Goal: Task Accomplishment & Management: Check status

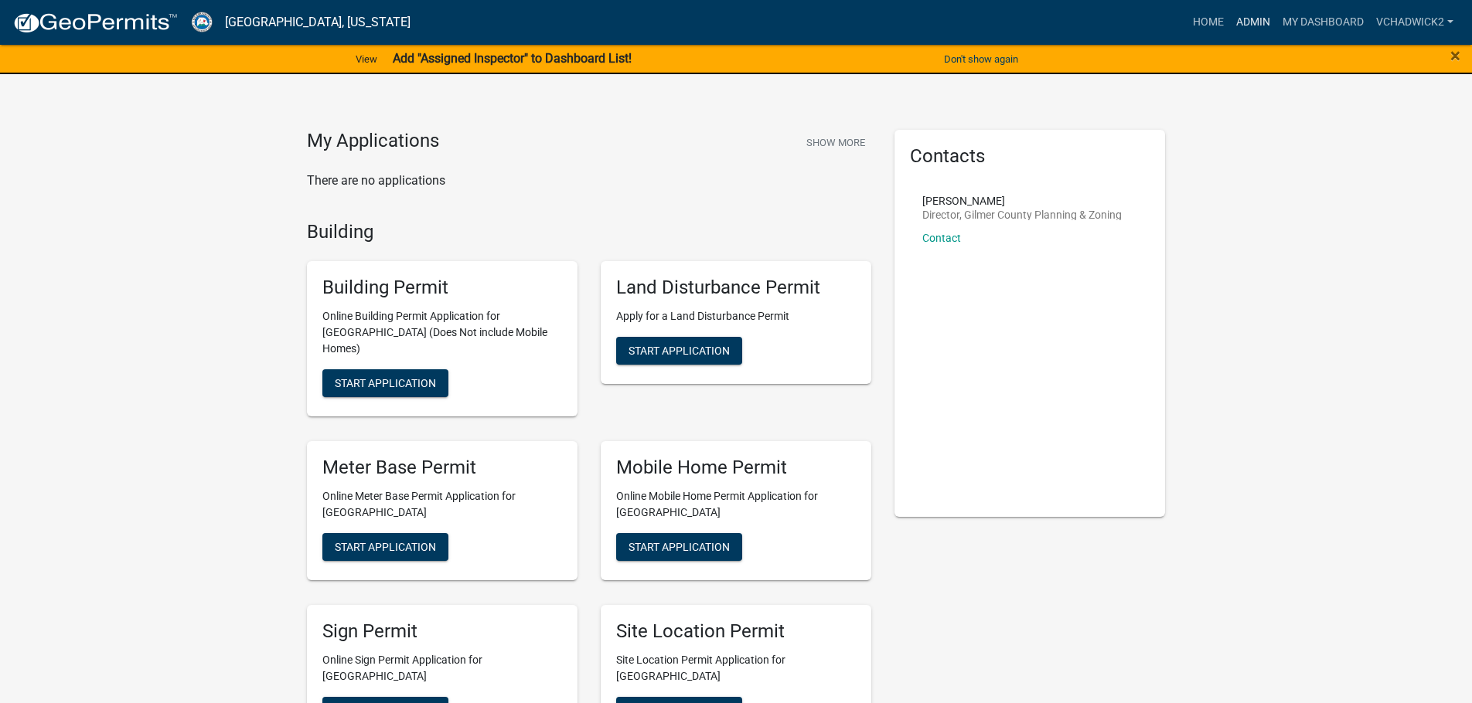
click at [1242, 19] on link "Admin" at bounding box center [1253, 22] width 46 height 29
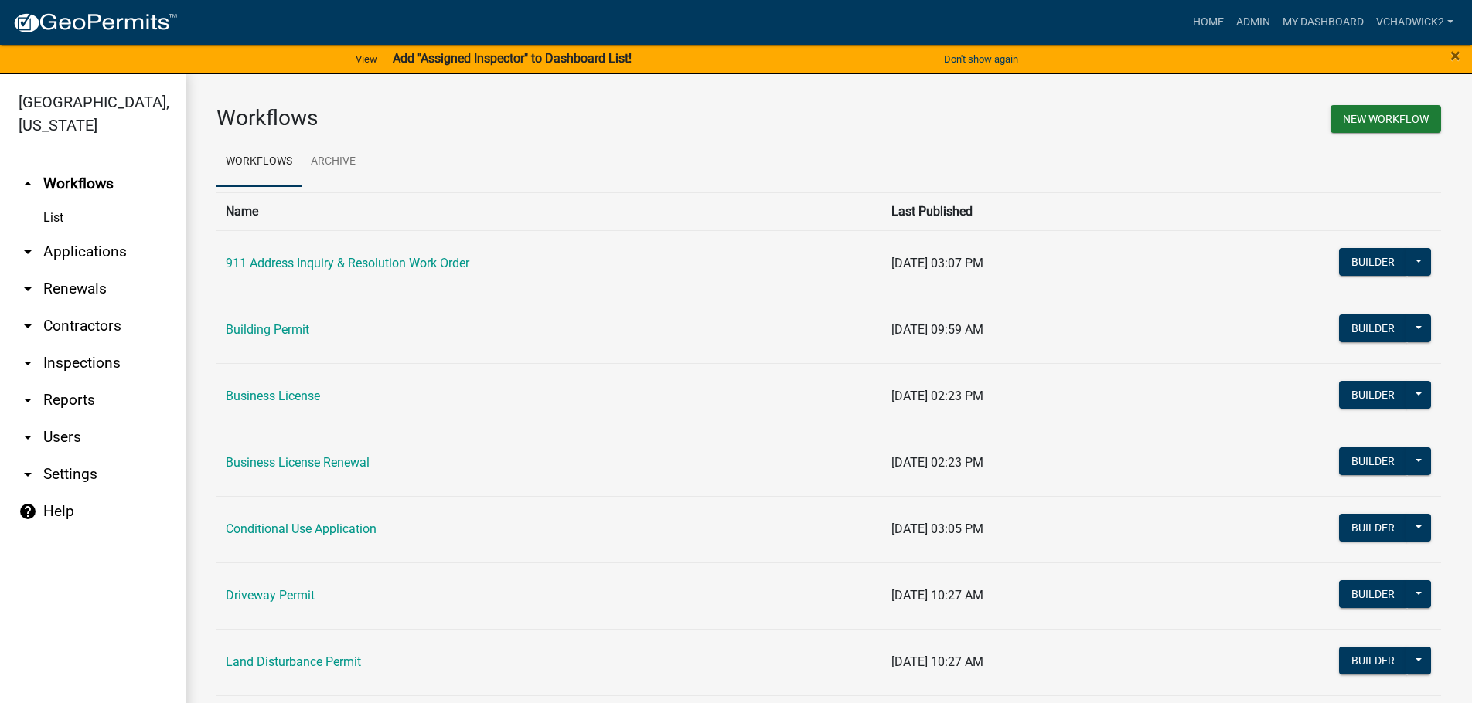
click at [86, 245] on link "arrow_drop_down Applications" at bounding box center [93, 251] width 186 height 37
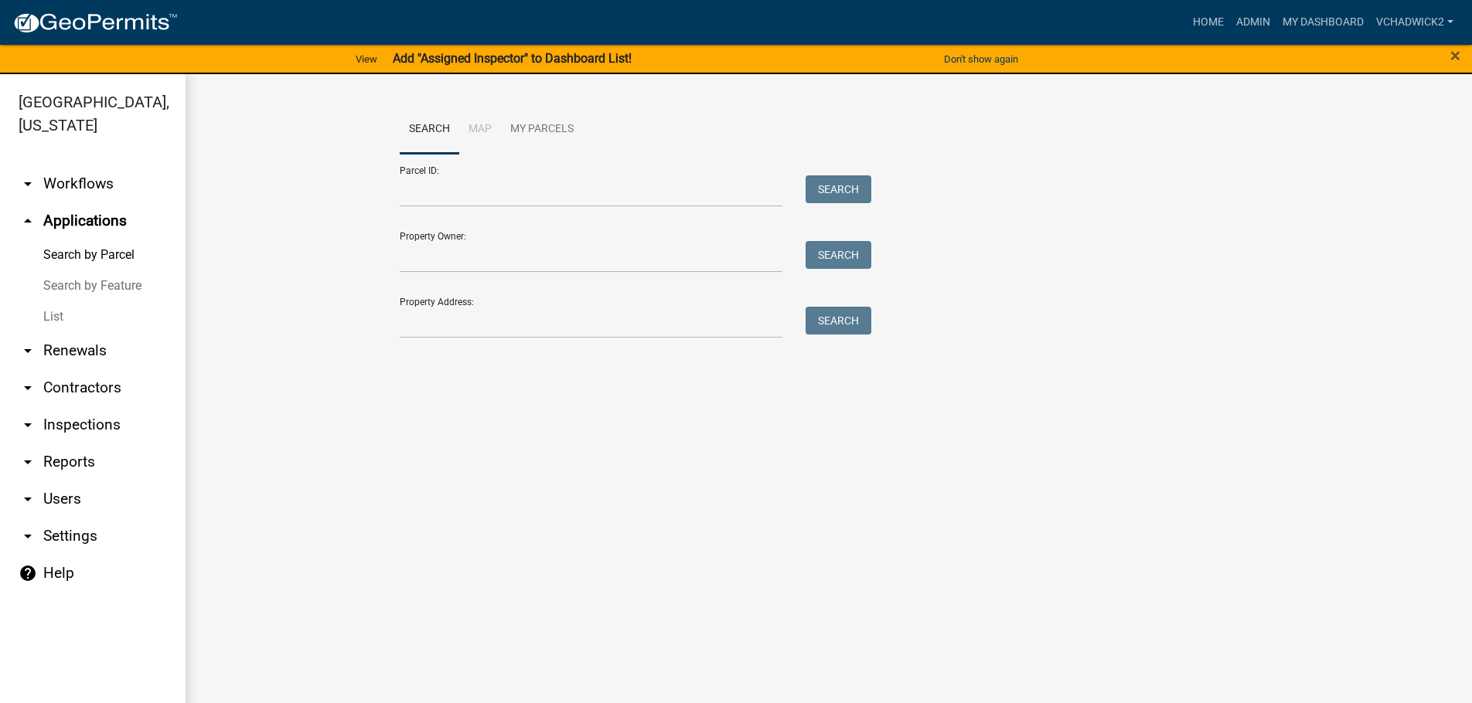
click at [61, 315] on link "List" at bounding box center [93, 316] width 186 height 31
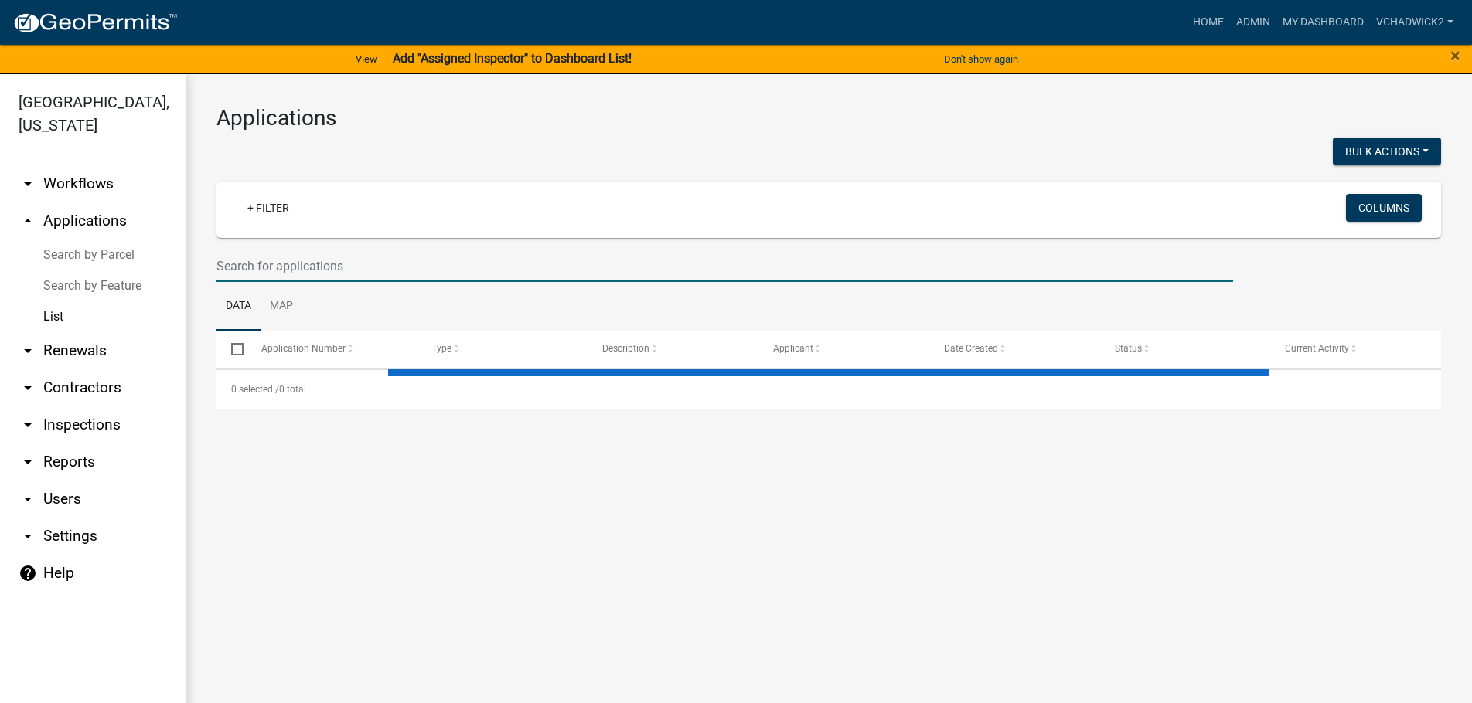
click at [321, 257] on input "text" at bounding box center [724, 266] width 1016 height 32
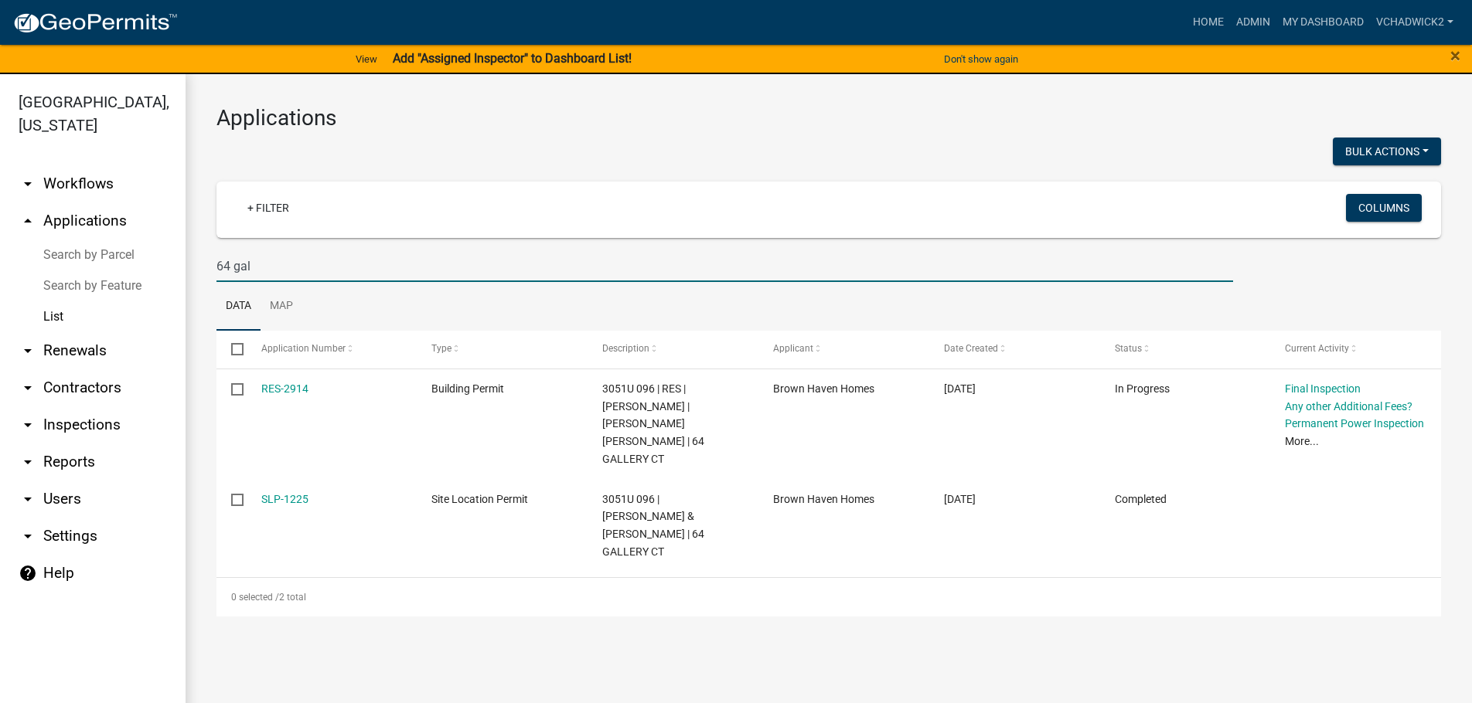
type input "64 gal"
